Goal: Task Accomplishment & Management: Manage account settings

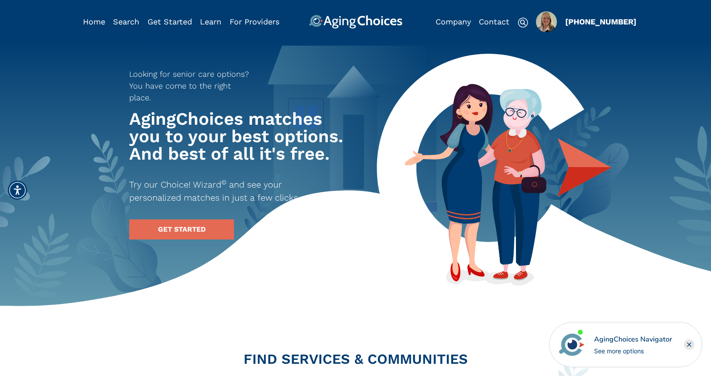
click at [547, 26] on img "Popover trigger" at bounding box center [546, 21] width 21 height 21
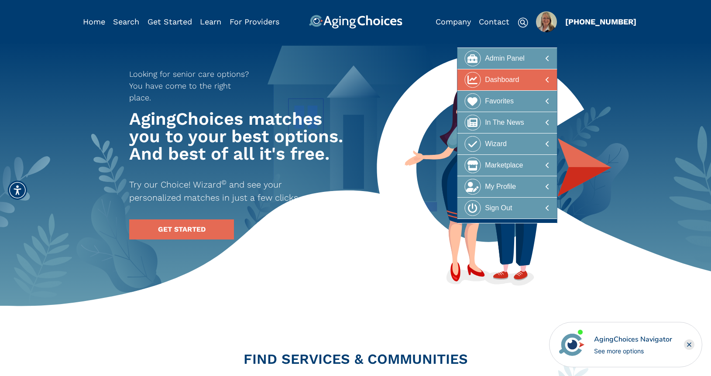
click at [523, 82] on div at bounding box center [507, 80] width 85 height 16
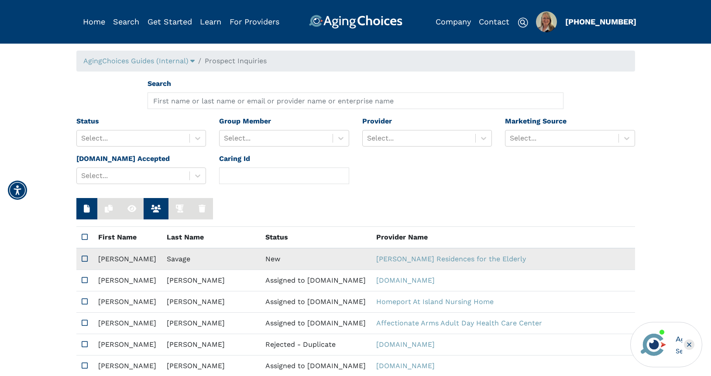
click at [260, 258] on td "New" at bounding box center [315, 259] width 111 height 22
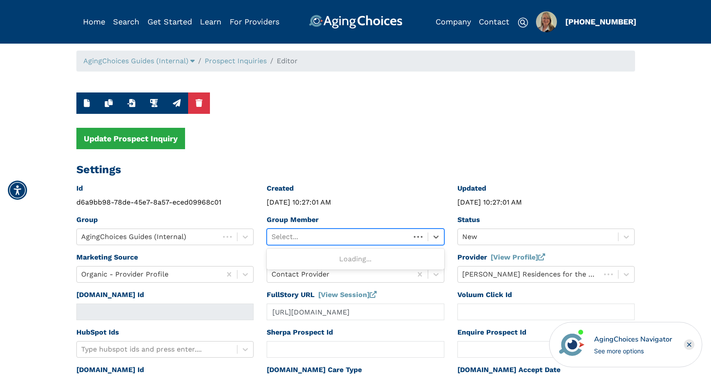
click at [343, 240] on div at bounding box center [338, 237] width 134 height 12
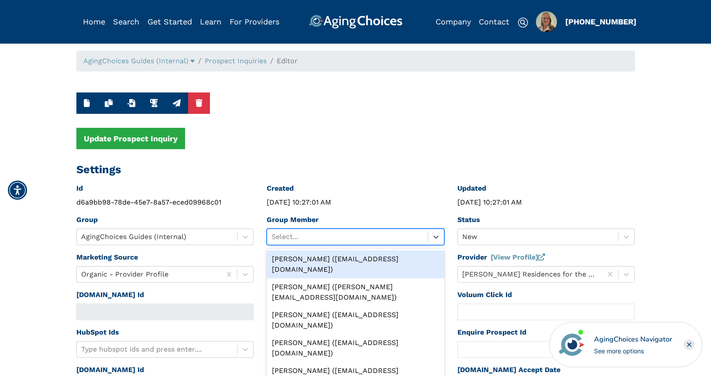
click at [344, 261] on div "Peggy Wilcox (pwilcox@lifestylecx.com)" at bounding box center [356, 264] width 178 height 28
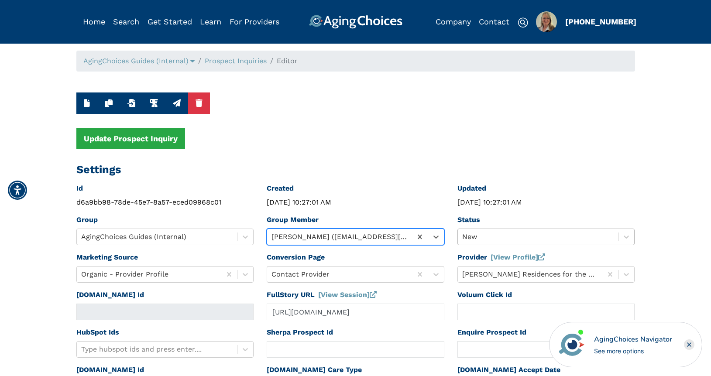
click at [501, 240] on div "Status New" at bounding box center [546, 234] width 191 height 38
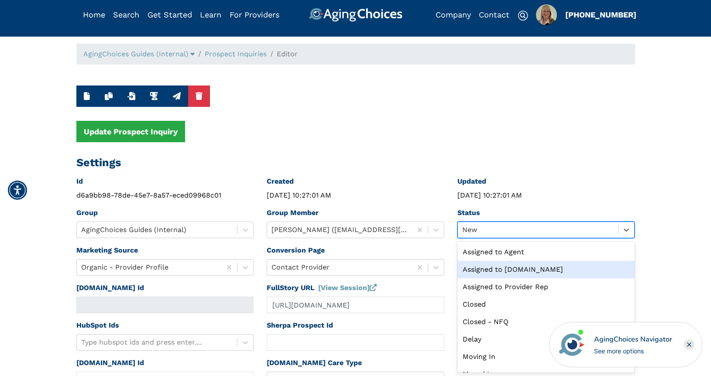
click at [500, 267] on div "Assigned to Caring.com" at bounding box center [546, 269] width 178 height 17
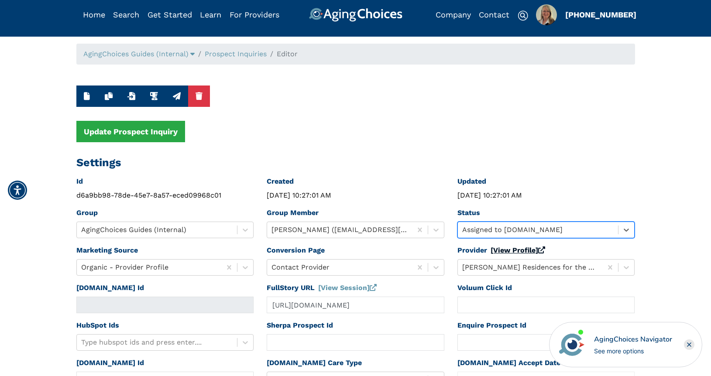
click at [516, 252] on link "[View Profile]" at bounding box center [517, 250] width 55 height 8
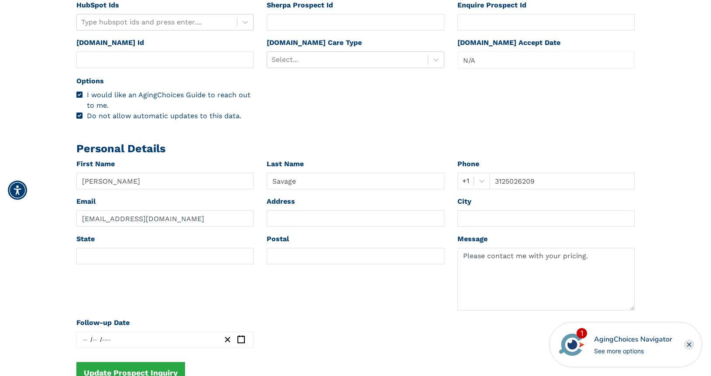
scroll to position [328, 0]
click at [315, 58] on div at bounding box center [347, 59] width 152 height 12
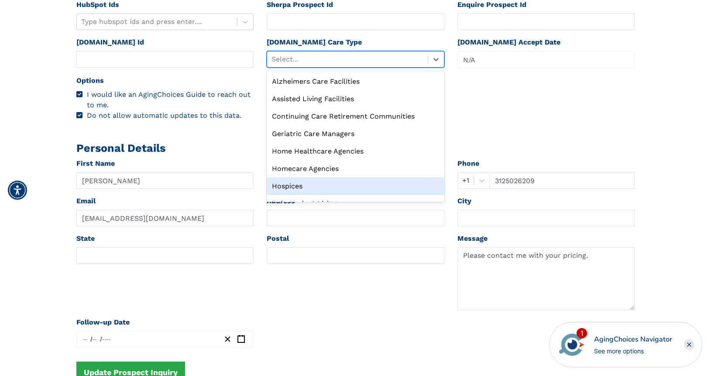
scroll to position [30, 0]
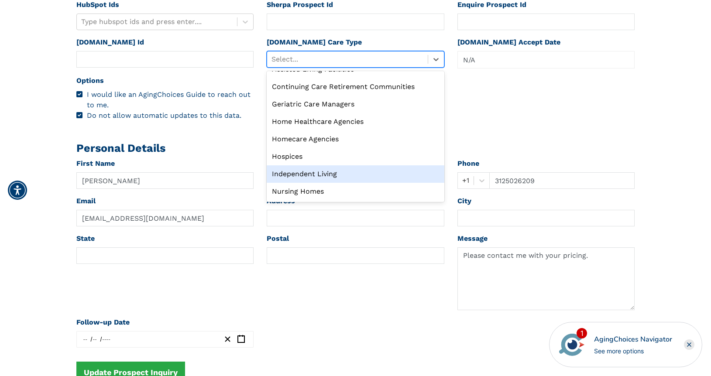
click at [341, 173] on div "Independent Living" at bounding box center [356, 173] width 178 height 17
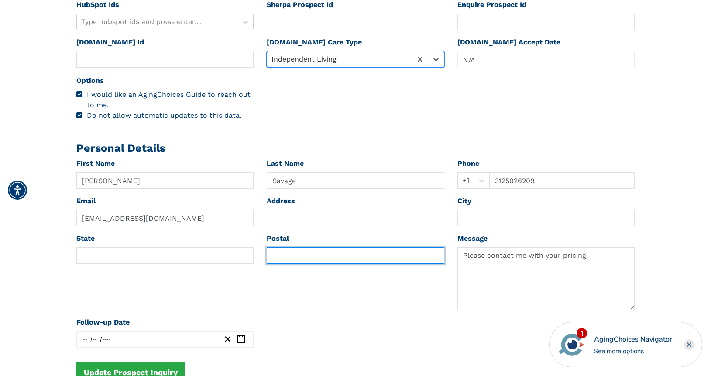
click at [296, 254] on input "text" at bounding box center [356, 255] width 178 height 17
paste input "60805"
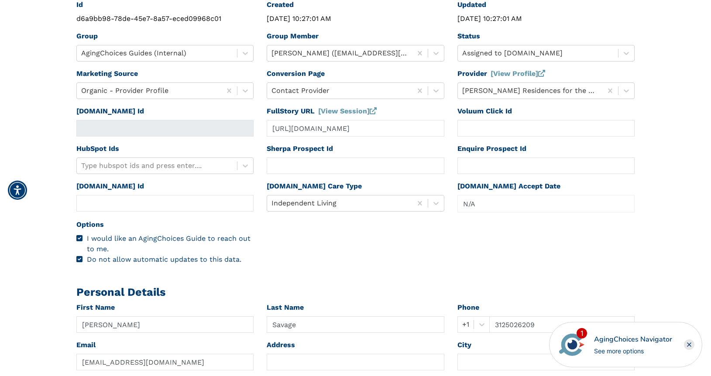
scroll to position [0, 0]
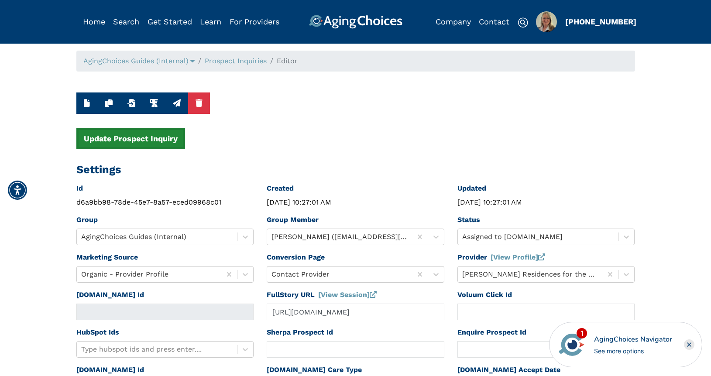
type input "60805"
click at [120, 138] on button "Update Prospect Inquiry" at bounding box center [130, 138] width 109 height 21
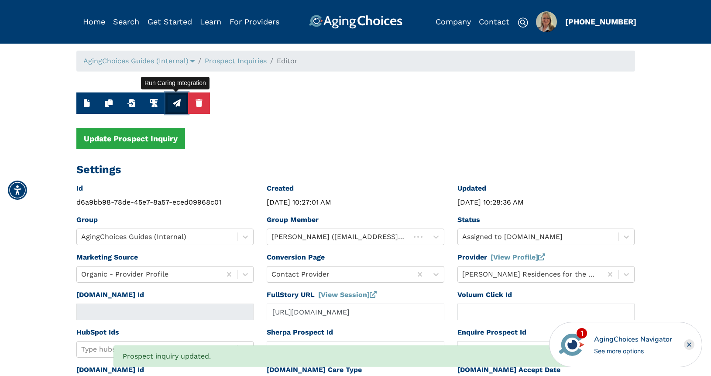
click at [174, 103] on icon "button" at bounding box center [177, 103] width 8 height 8
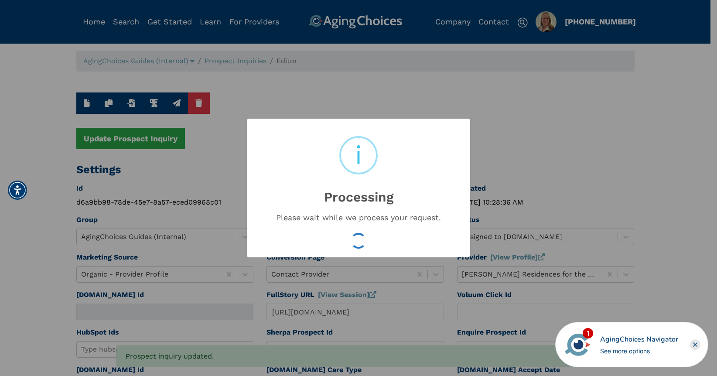
type input "16636094"
type input "Oct 1, 2025 10:28:38 AM"
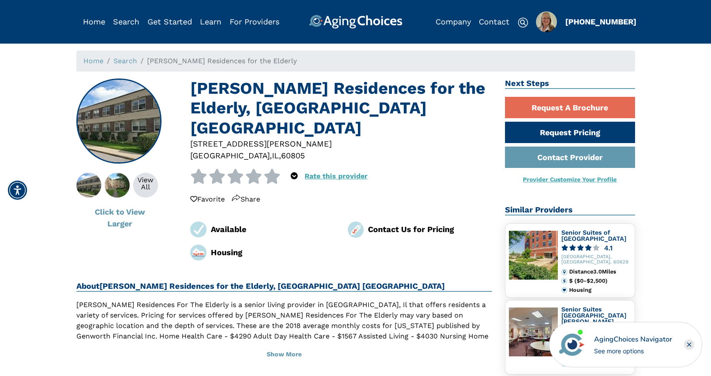
click at [281, 150] on div "60805" at bounding box center [293, 156] width 24 height 12
copy div "60805"
